Goal: Find specific page/section: Find specific page/section

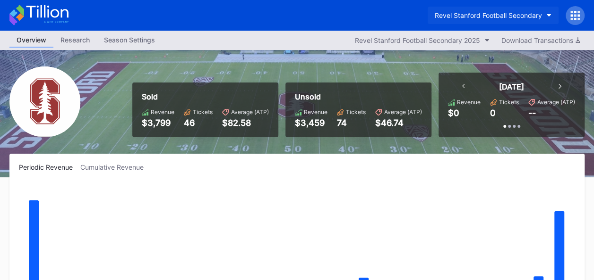
click at [546, 15] on icon "button" at bounding box center [548, 15] width 5 height 3
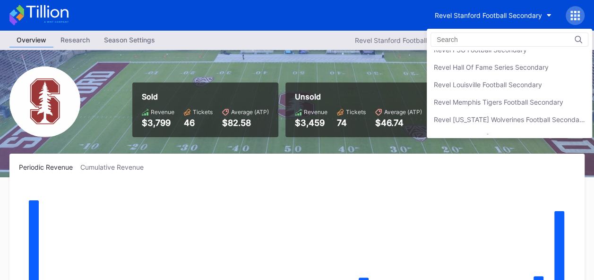
scroll to position [157, 0]
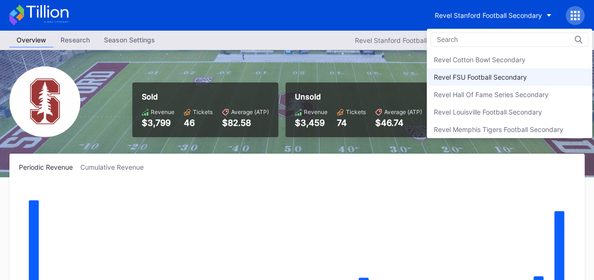
click at [509, 79] on div "Revel FSU Football Secondary" at bounding box center [508, 76] width 165 height 17
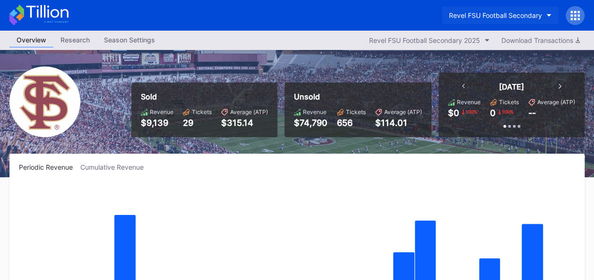
click at [546, 15] on icon "button" at bounding box center [548, 15] width 5 height 3
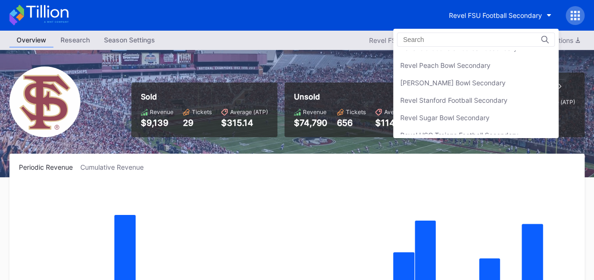
scroll to position [337, 0]
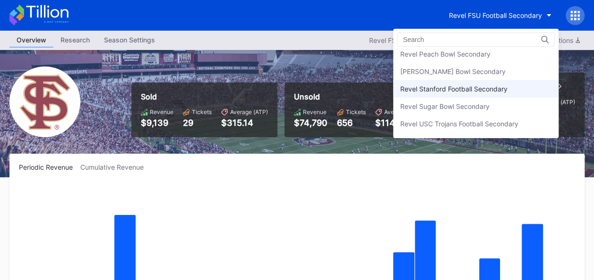
click at [489, 91] on div "Revel Stanford Football Secondary" at bounding box center [475, 88] width 165 height 17
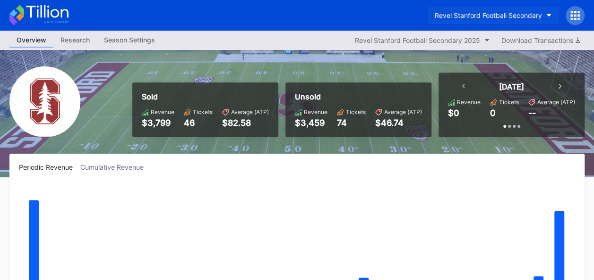
click at [549, 15] on icon "button" at bounding box center [548, 15] width 5 height 3
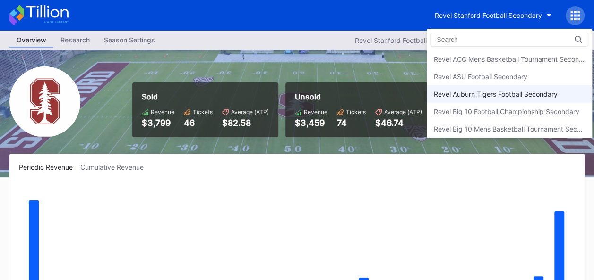
click at [480, 90] on div "Revel Auburn Tigers Football Secondary" at bounding box center [495, 94] width 124 height 8
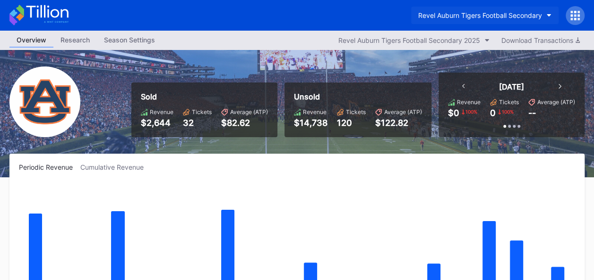
click at [548, 14] on icon "button" at bounding box center [548, 15] width 5 height 3
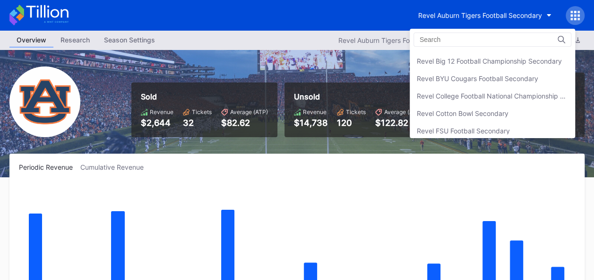
scroll to position [108, 0]
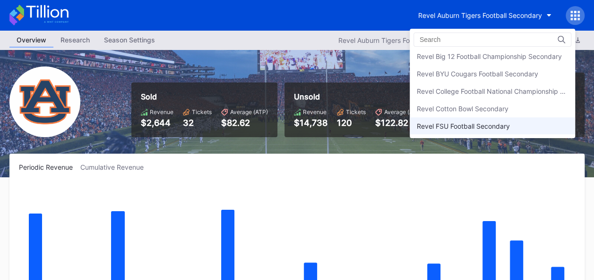
click at [499, 126] on div "Revel FSU Football Secondary" at bounding box center [462, 126] width 93 height 8
